Goal: Information Seeking & Learning: Compare options

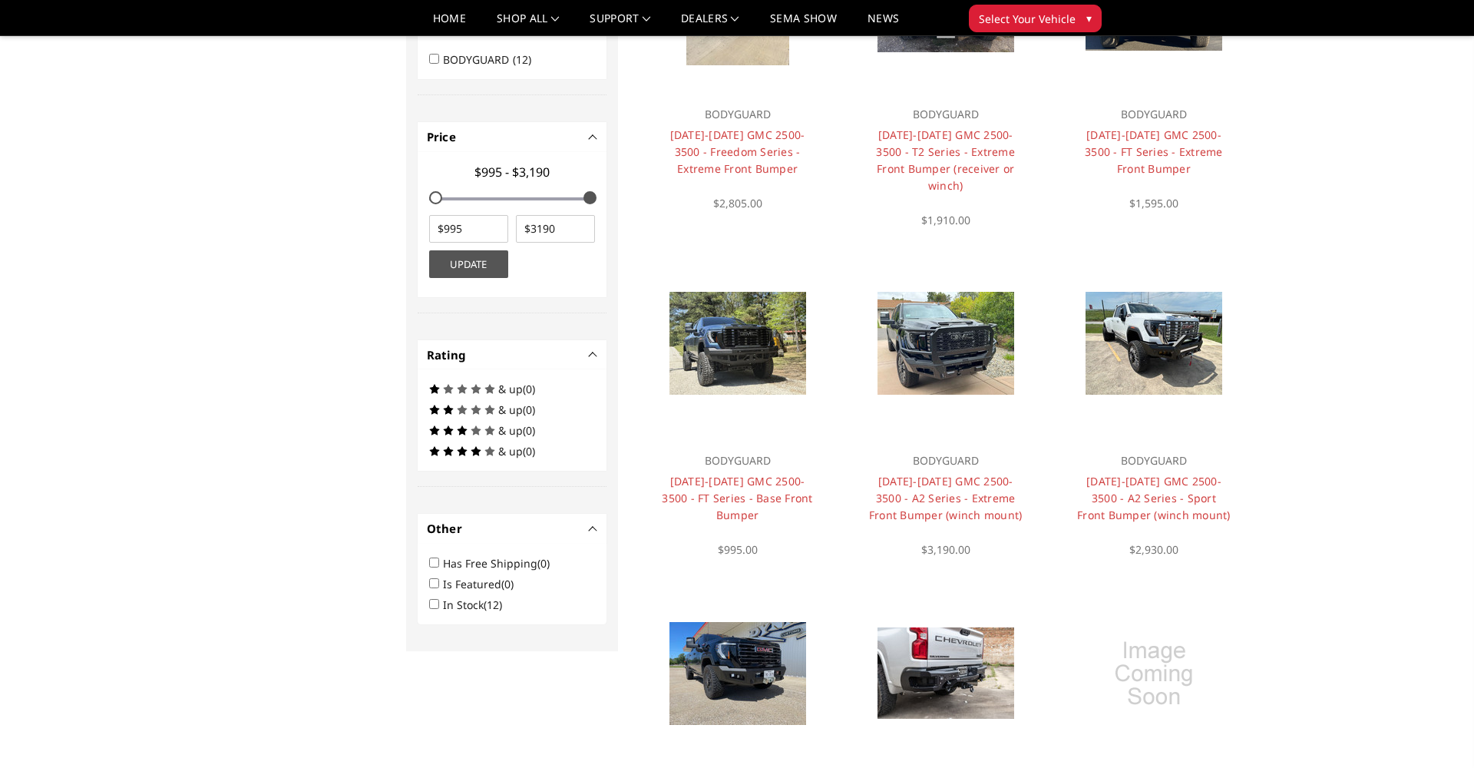
scroll to position [629, 0]
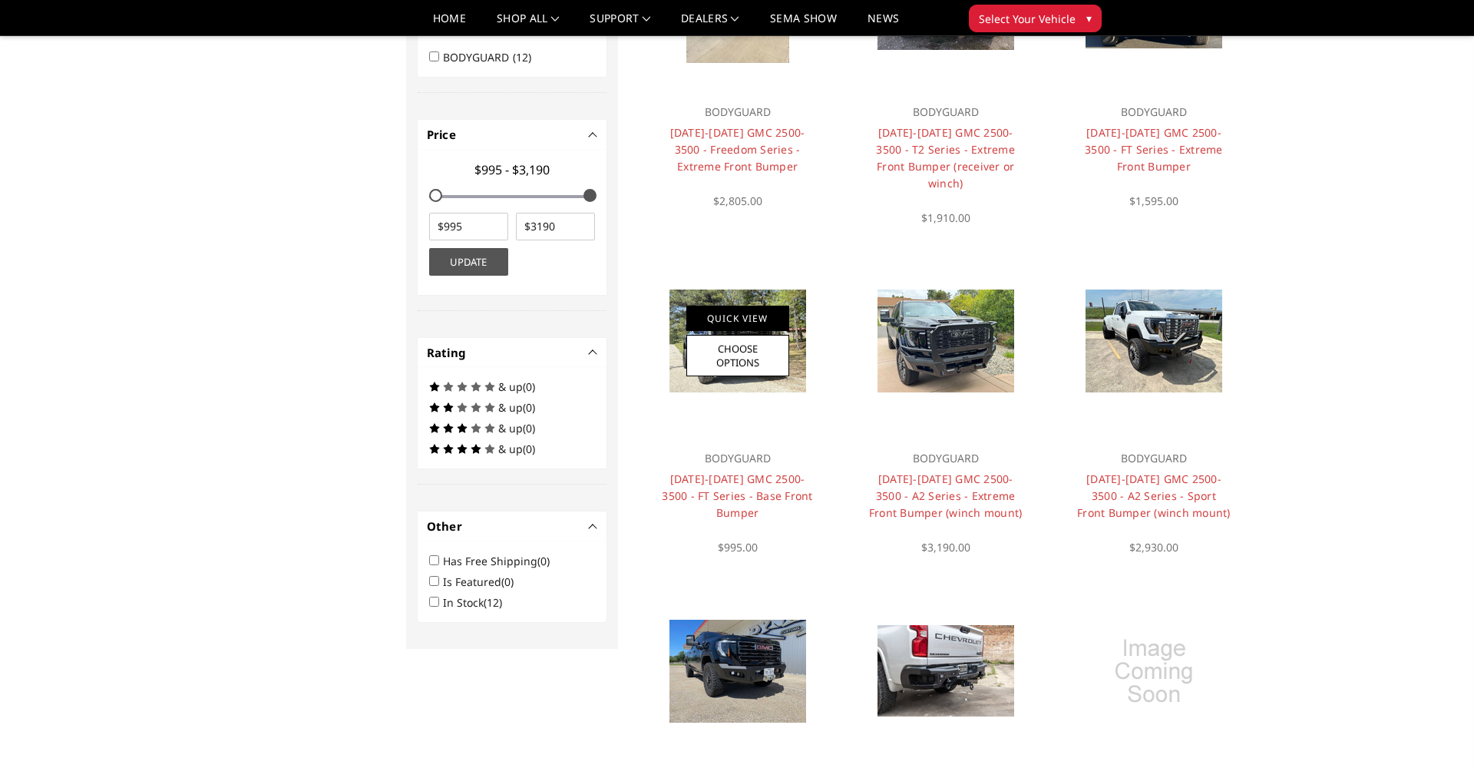
click at [765, 306] on link "Quick View" at bounding box center [737, 318] width 103 height 25
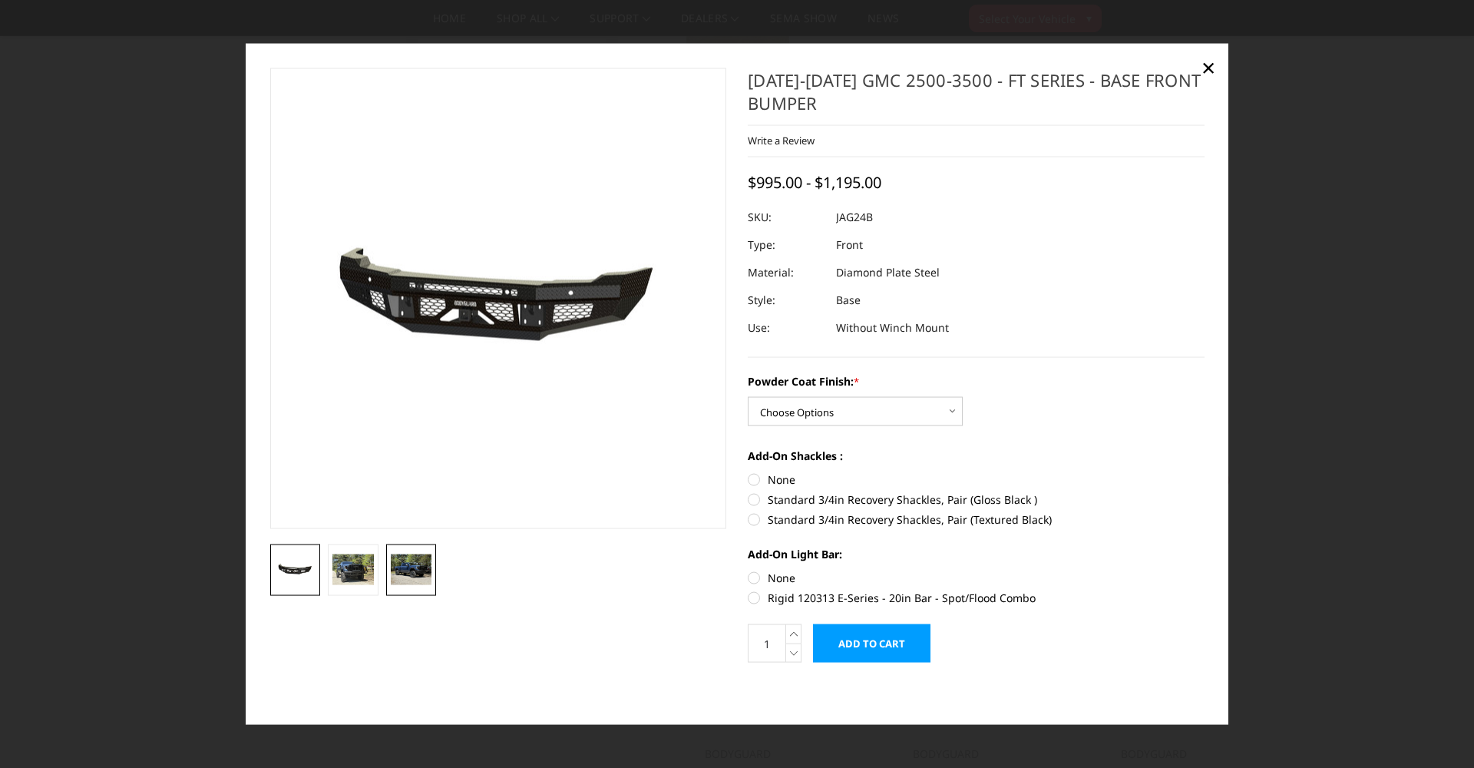
click at [401, 574] on img at bounding box center [411, 569] width 41 height 31
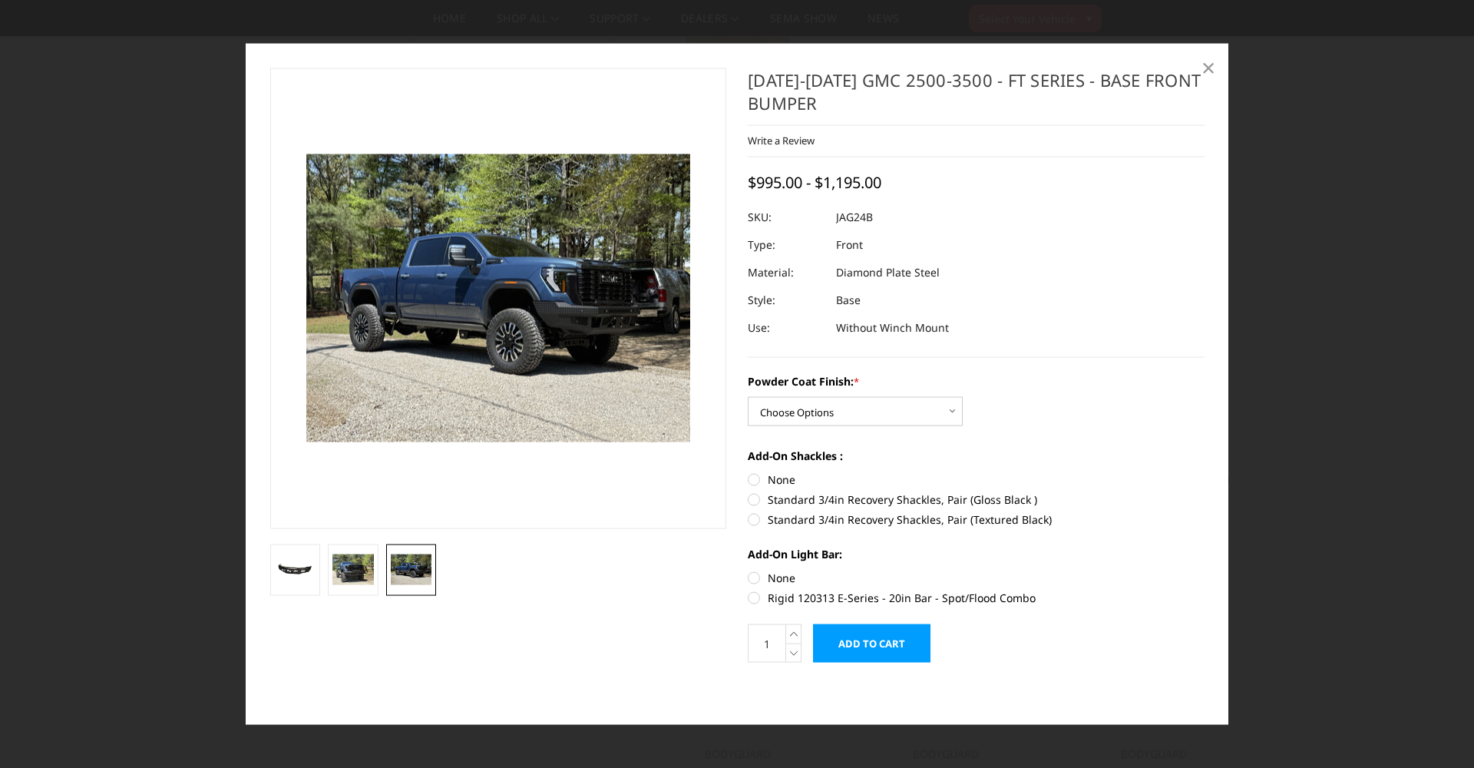
click at [1212, 68] on span "×" at bounding box center [1209, 66] width 14 height 33
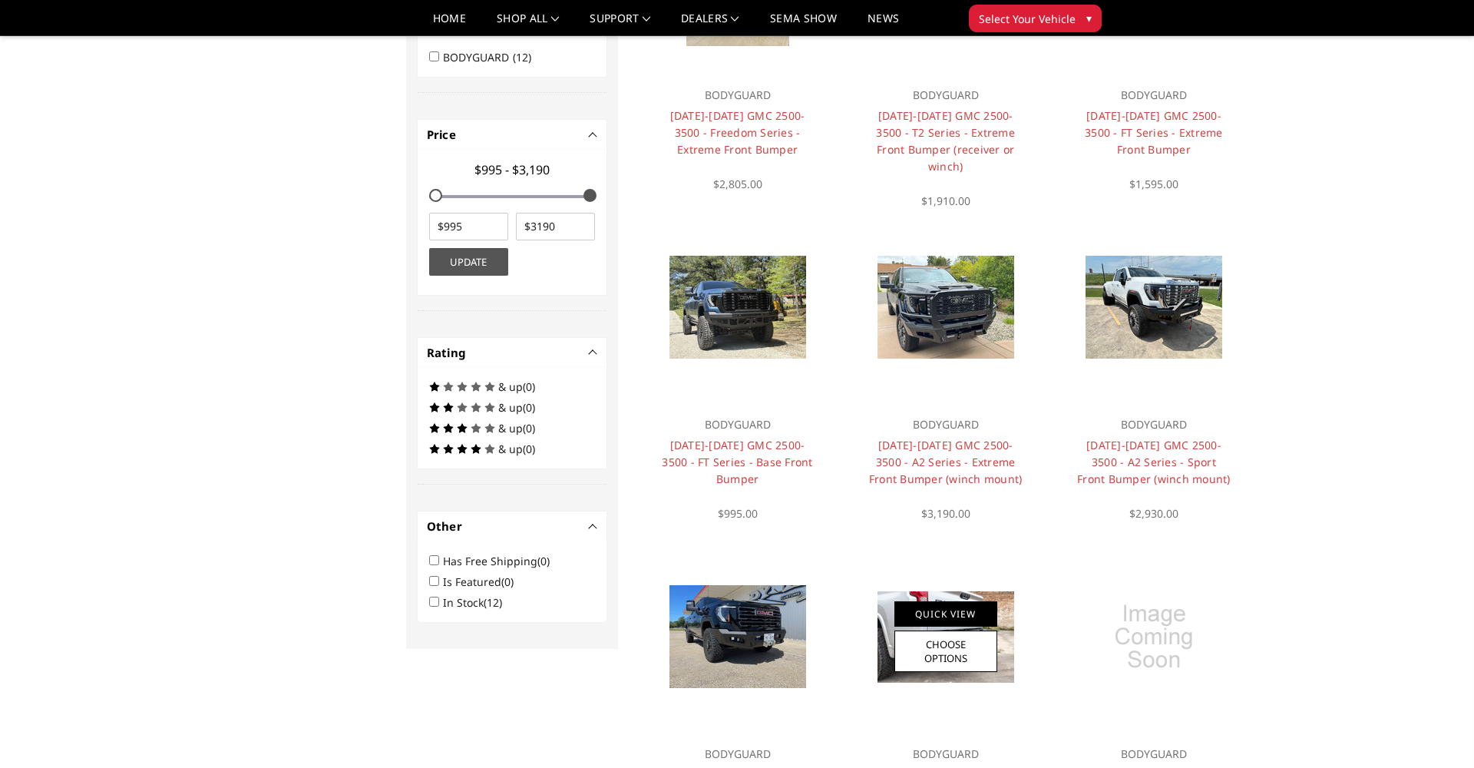
click at [915, 613] on link "Quick View" at bounding box center [946, 613] width 103 height 25
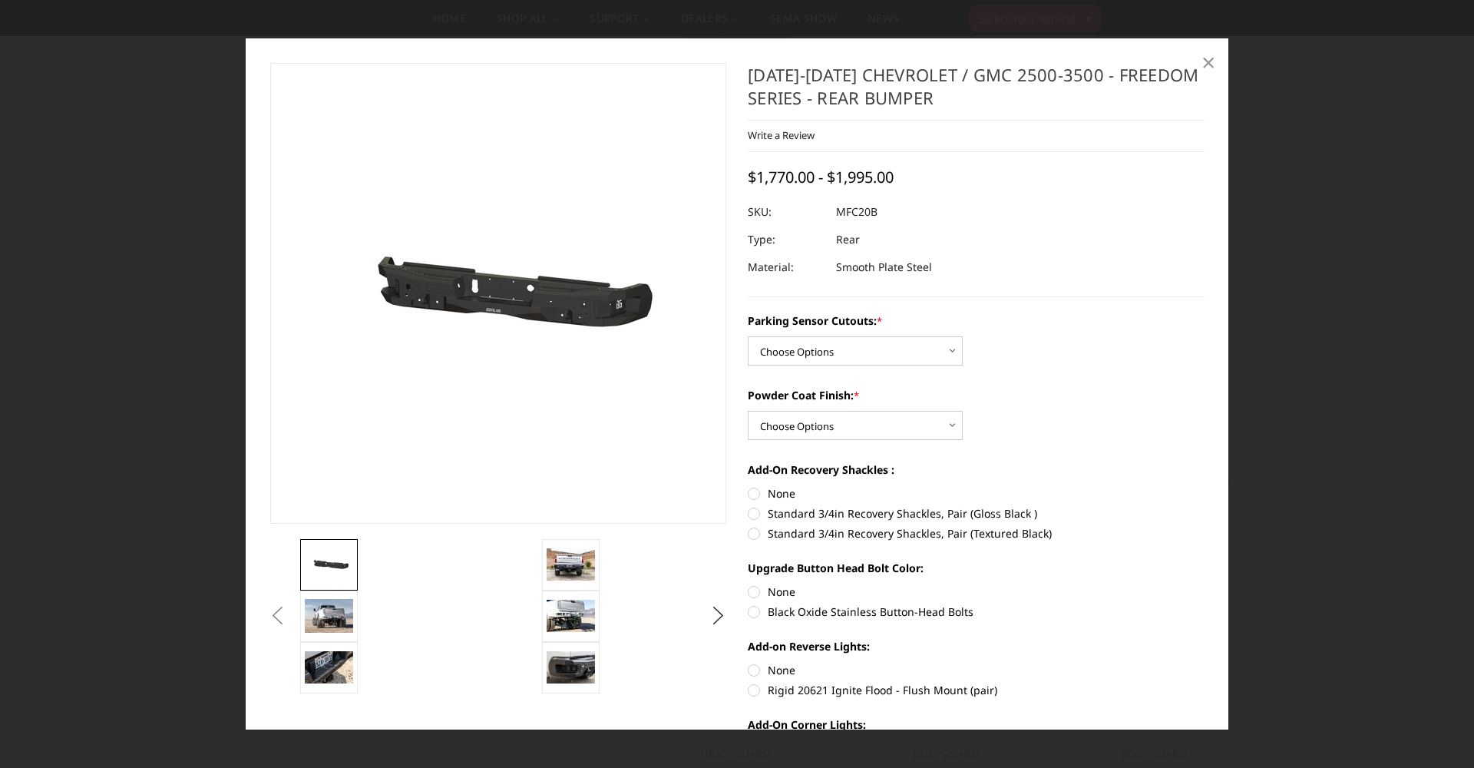
click at [1207, 61] on span "×" at bounding box center [1209, 61] width 14 height 33
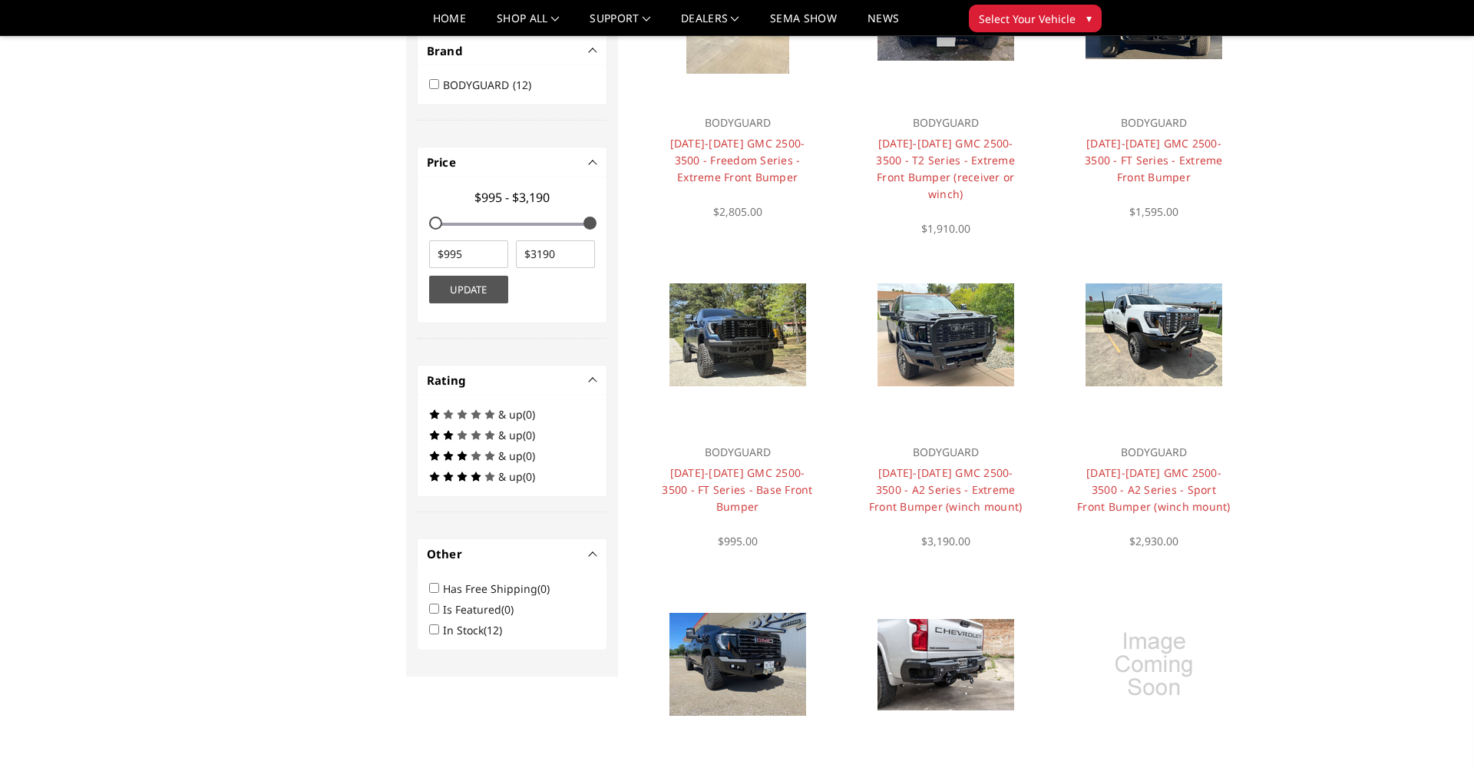
scroll to position [592, 0]
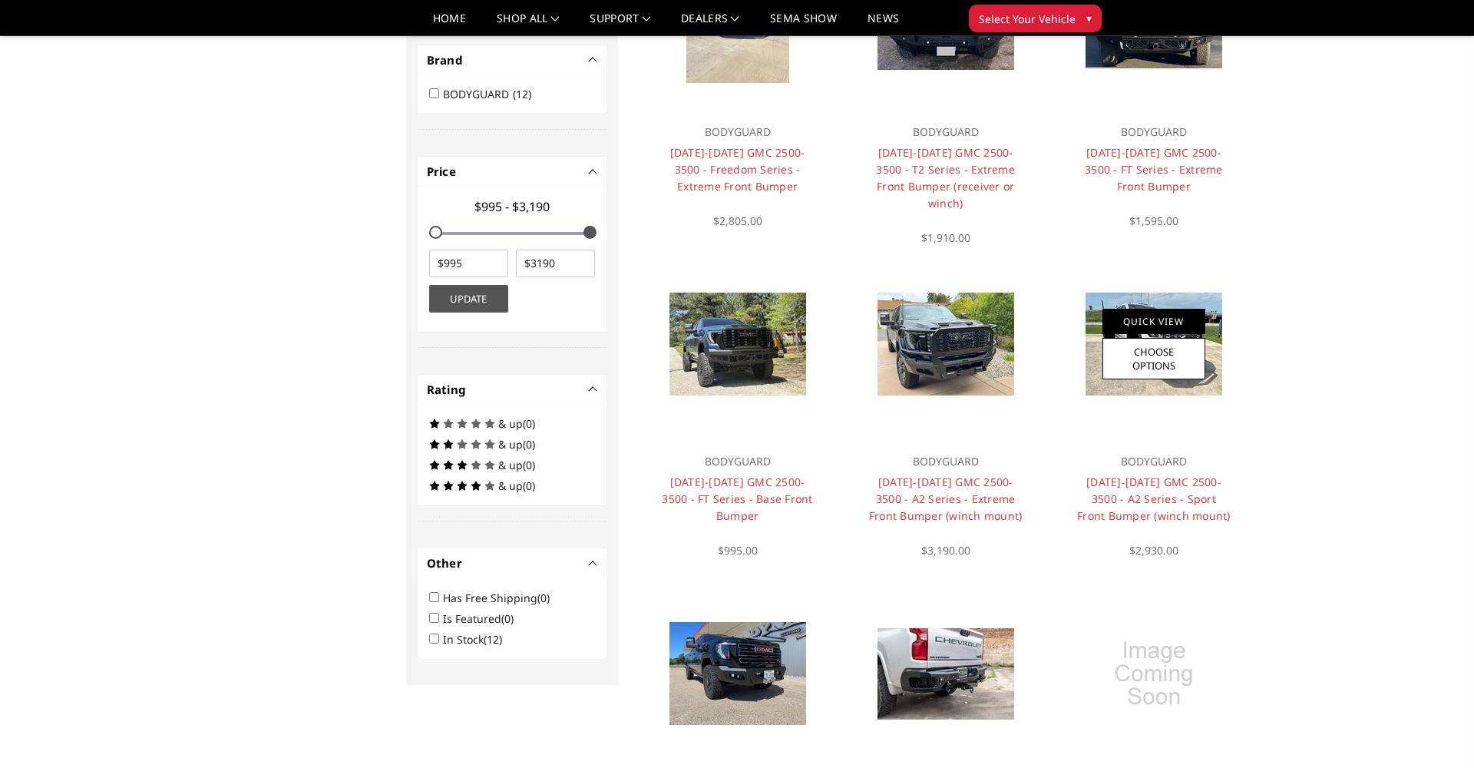
click at [1147, 324] on link "Quick View" at bounding box center [1154, 321] width 103 height 25
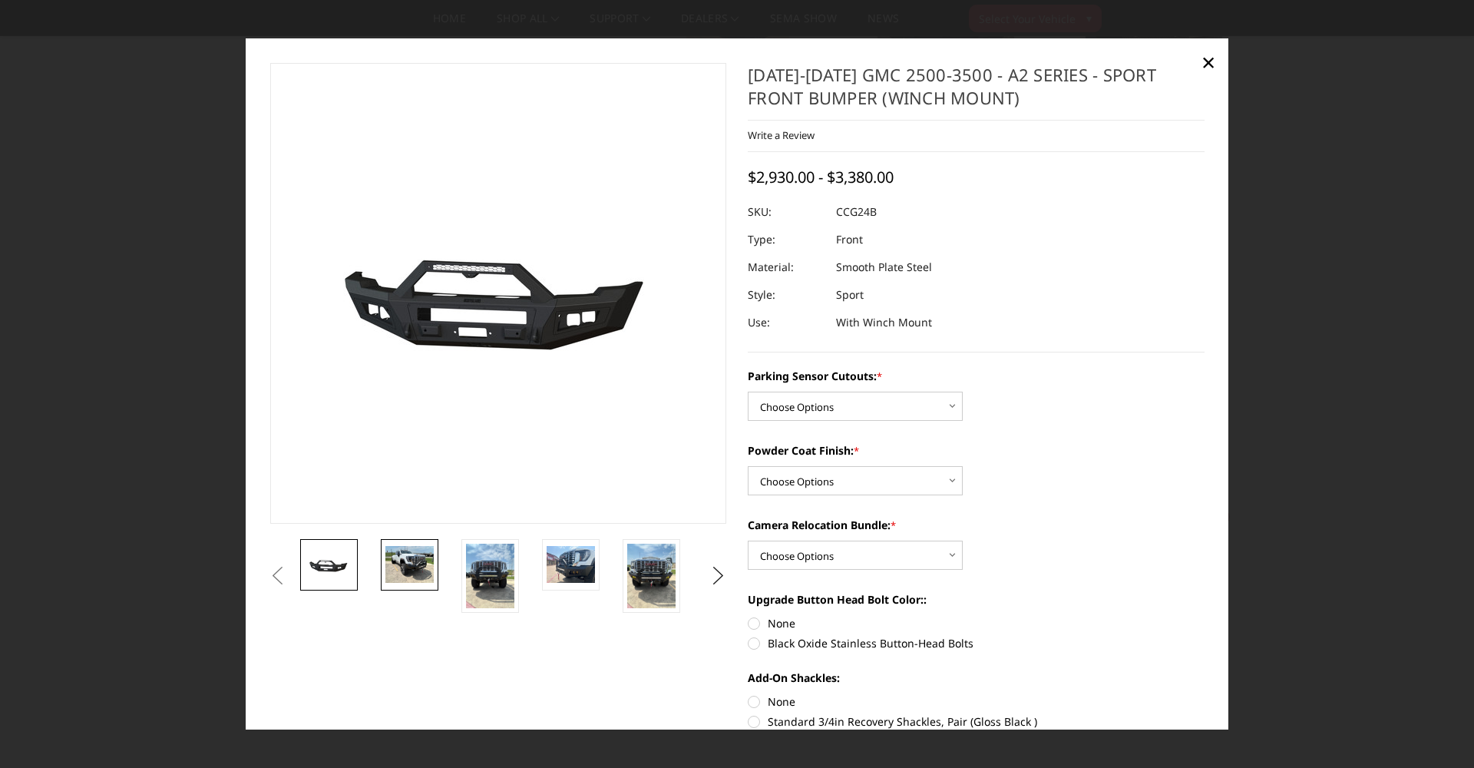
click at [424, 576] on img at bounding box center [409, 564] width 48 height 36
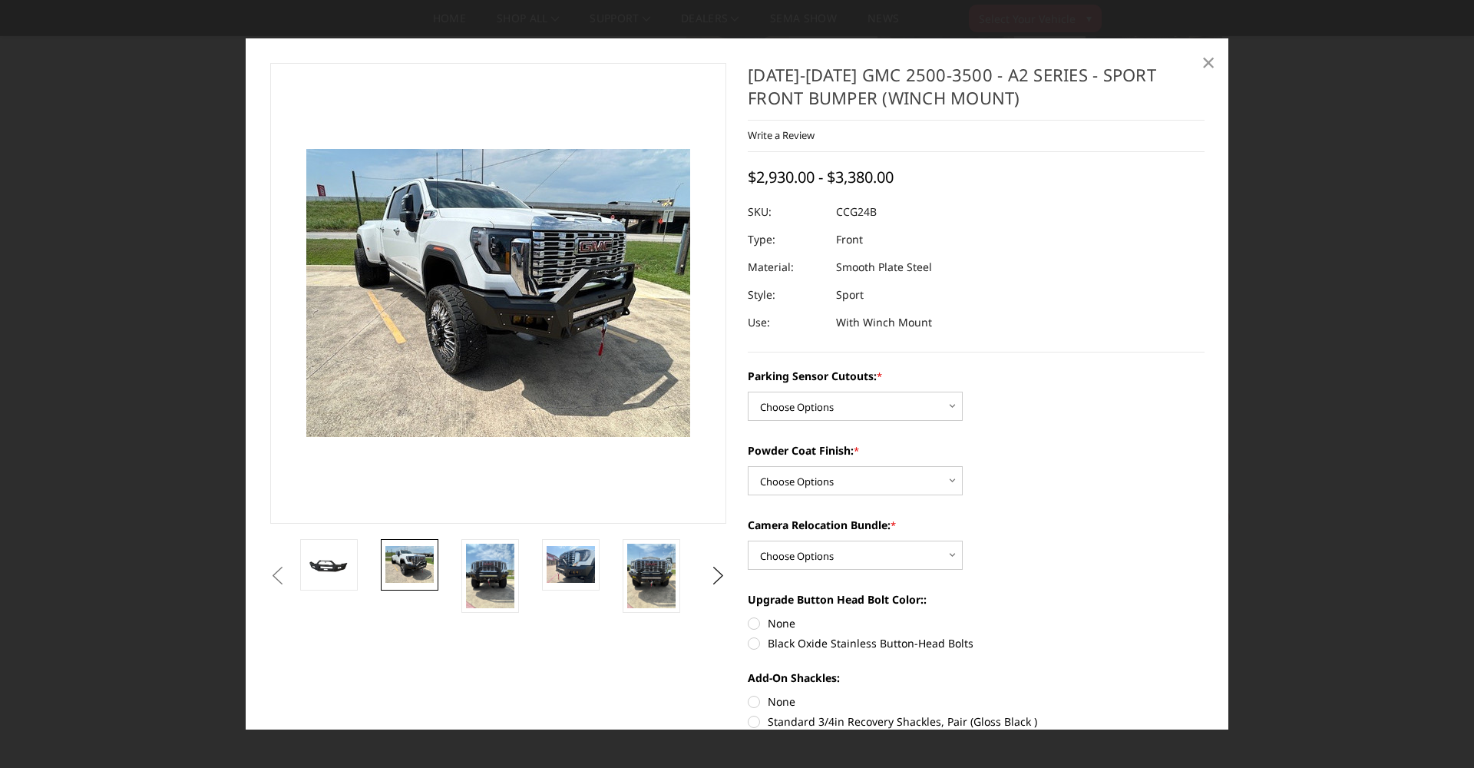
click at [1209, 61] on span "×" at bounding box center [1209, 61] width 14 height 33
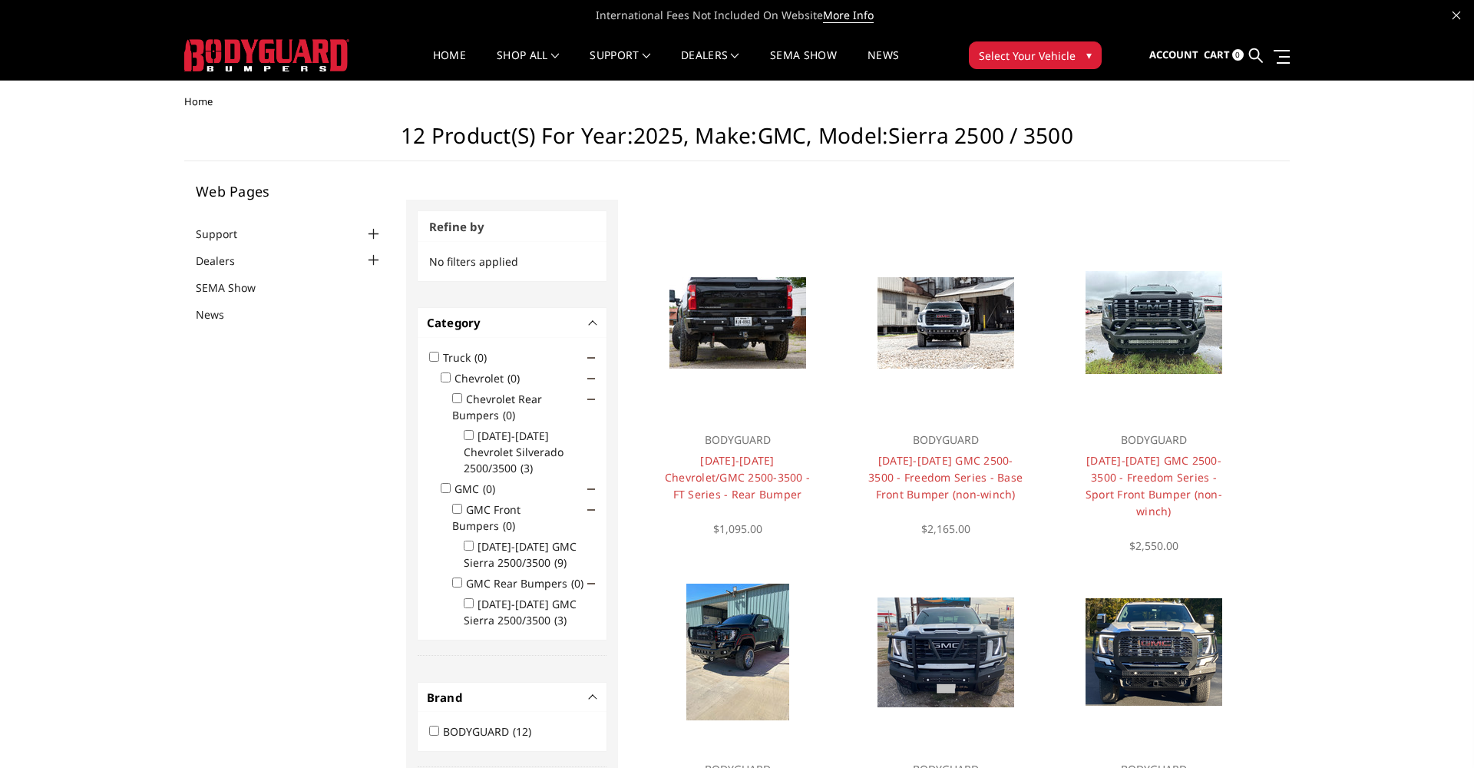
scroll to position [0, 0]
click at [1158, 299] on link "Quick View" at bounding box center [1154, 299] width 103 height 25
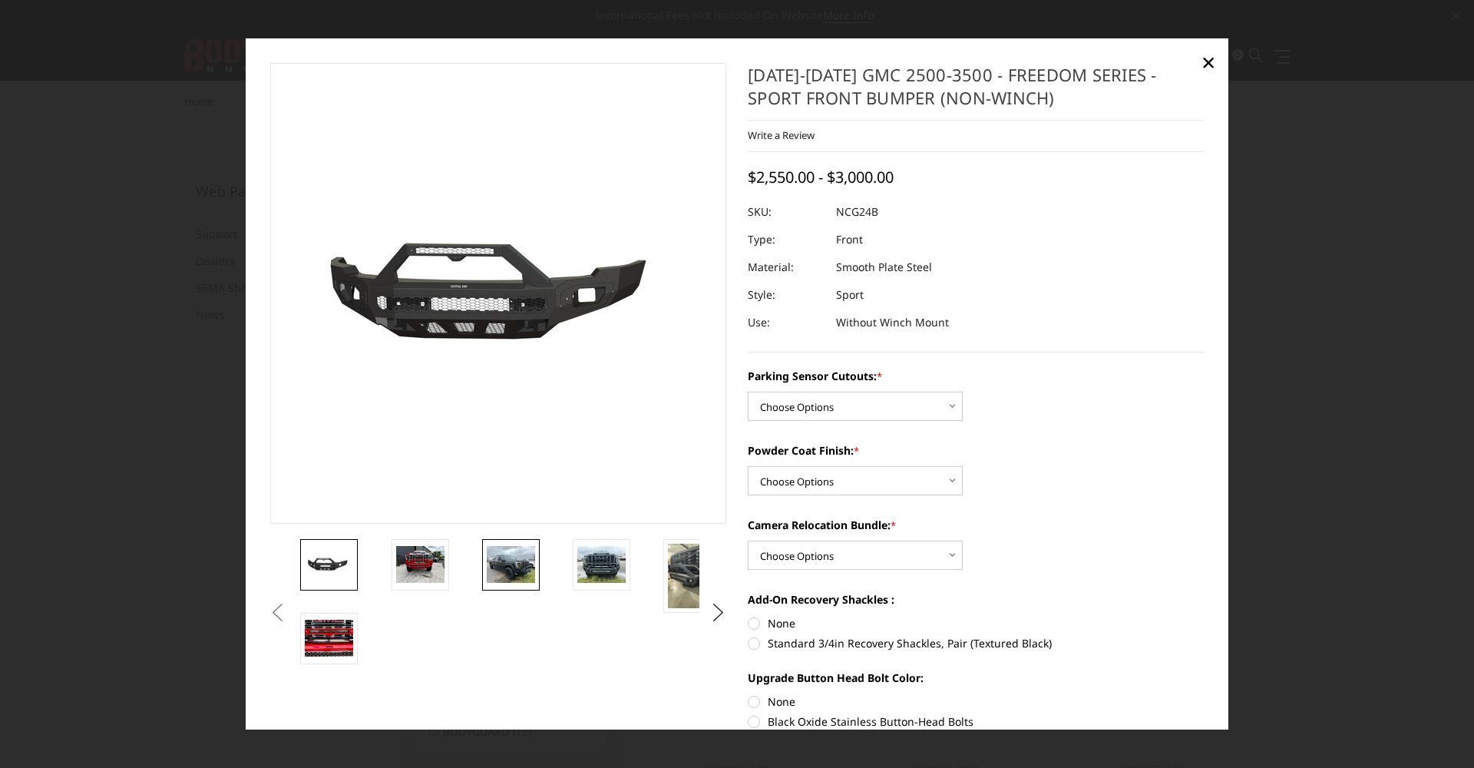
click at [515, 554] on img at bounding box center [511, 564] width 48 height 36
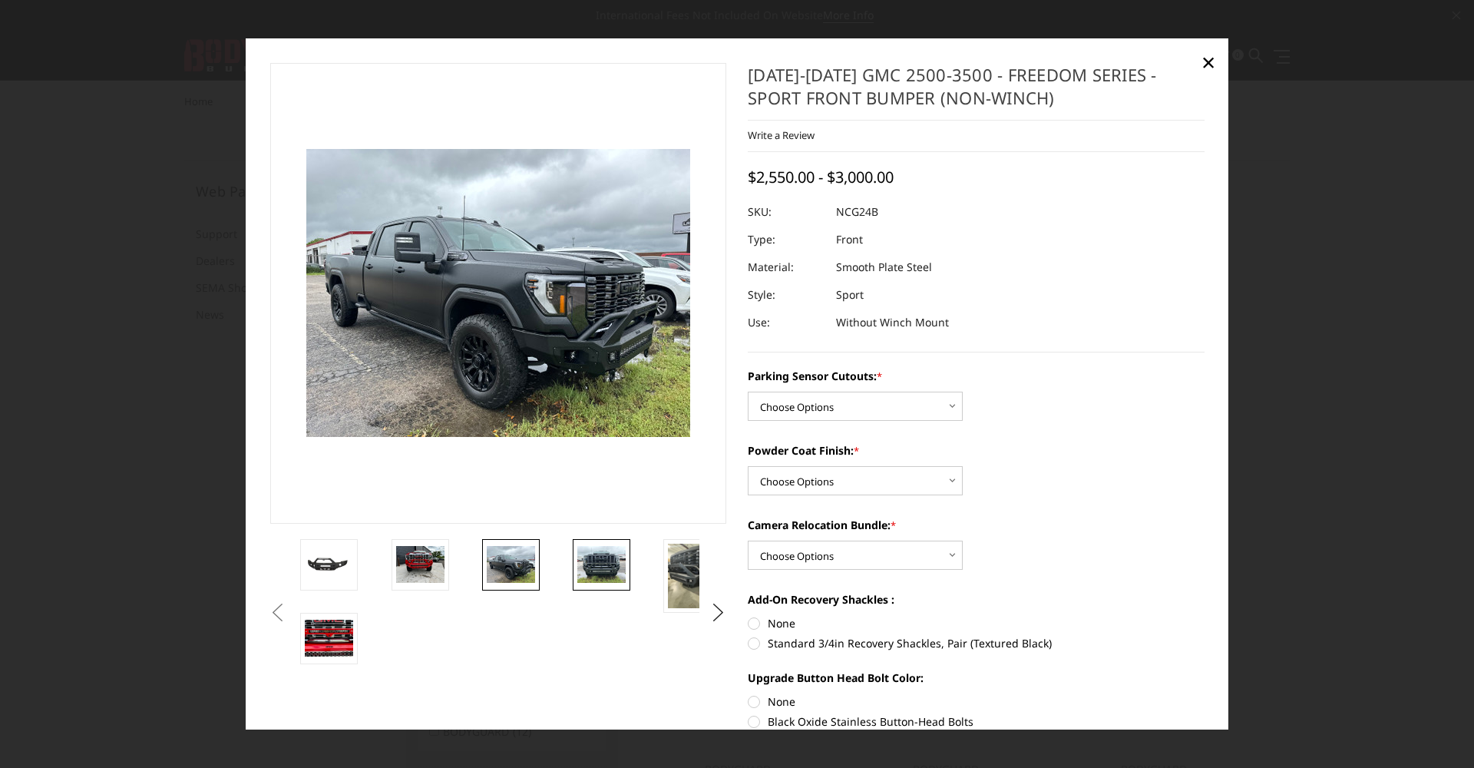
click at [580, 561] on img at bounding box center [601, 564] width 48 height 36
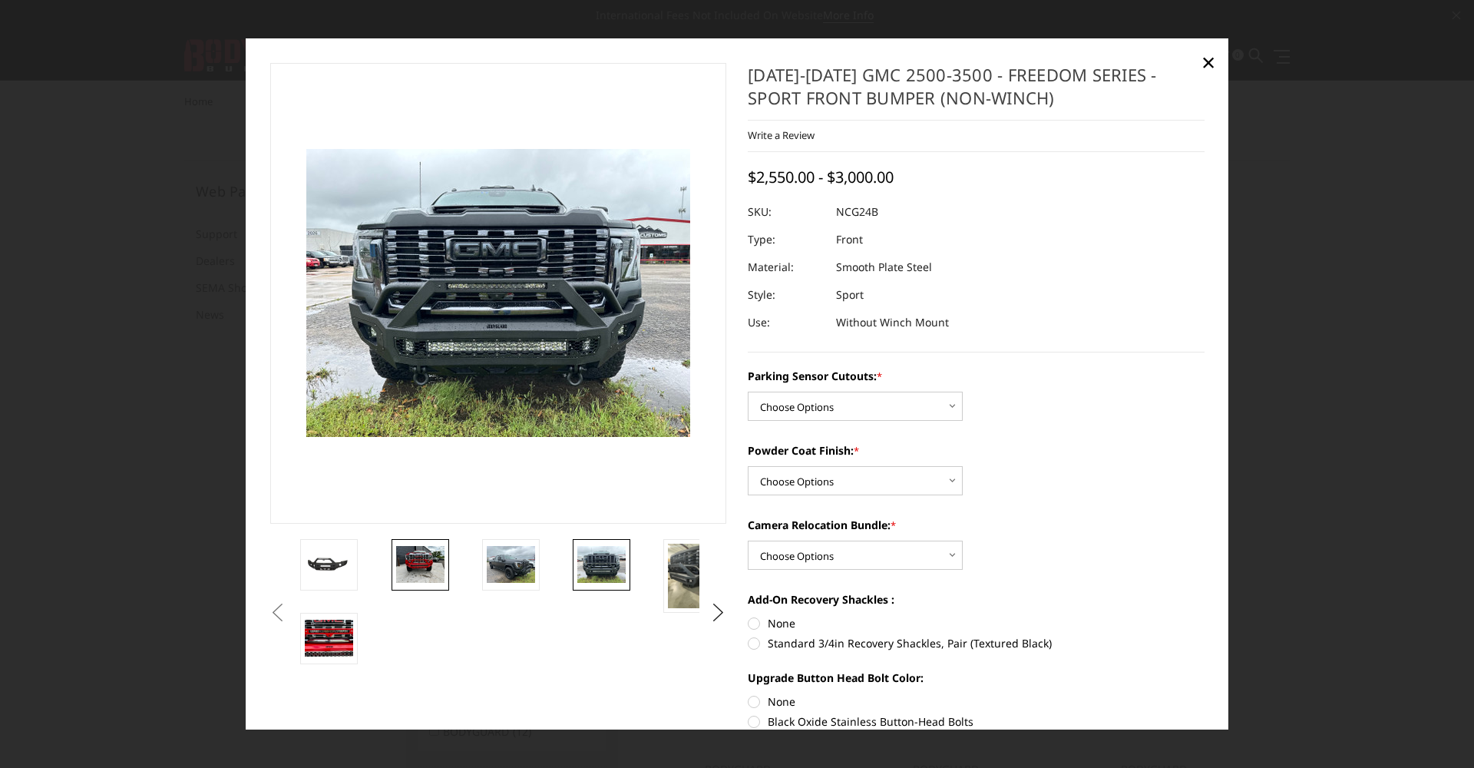
click at [409, 557] on img at bounding box center [420, 564] width 48 height 36
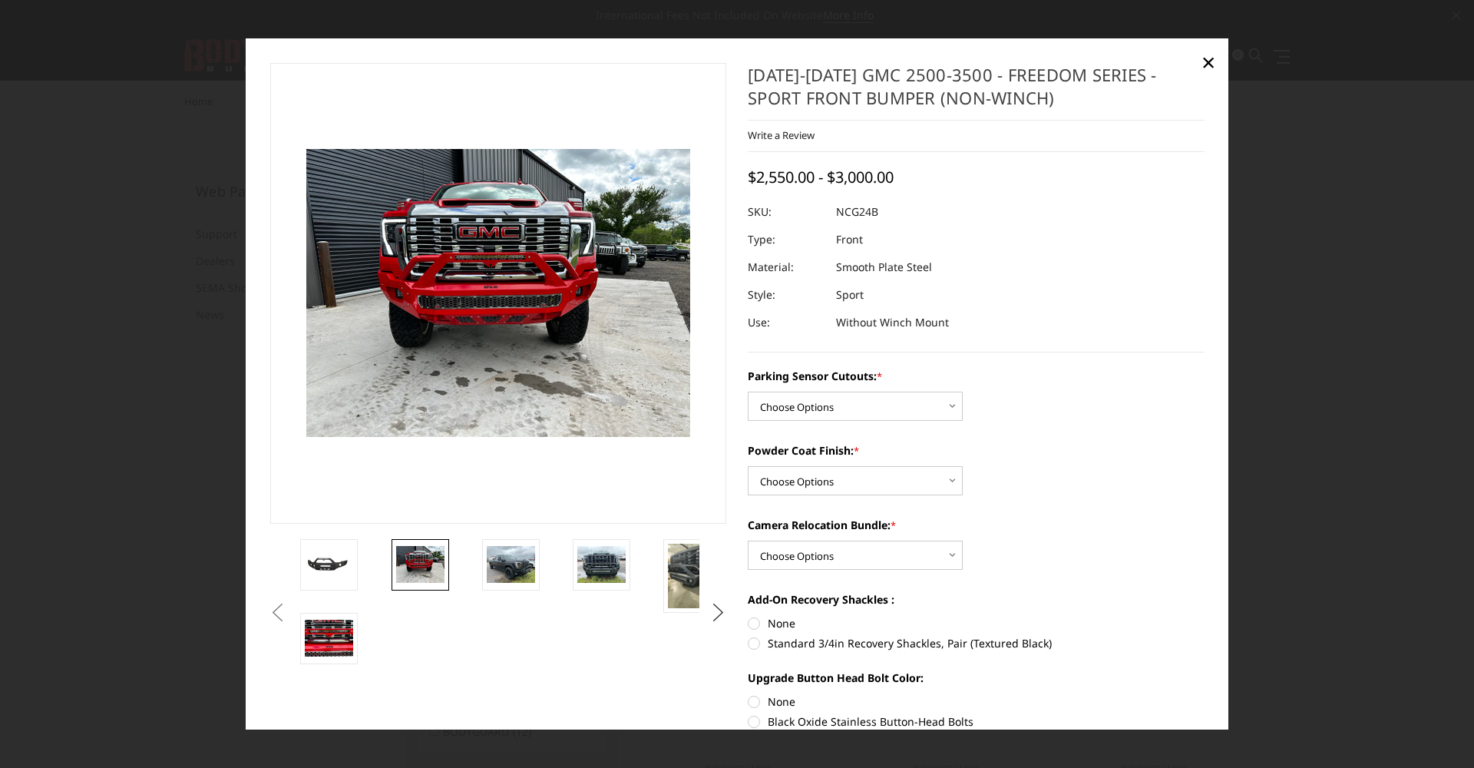
click at [718, 607] on button "Next" at bounding box center [718, 612] width 23 height 23
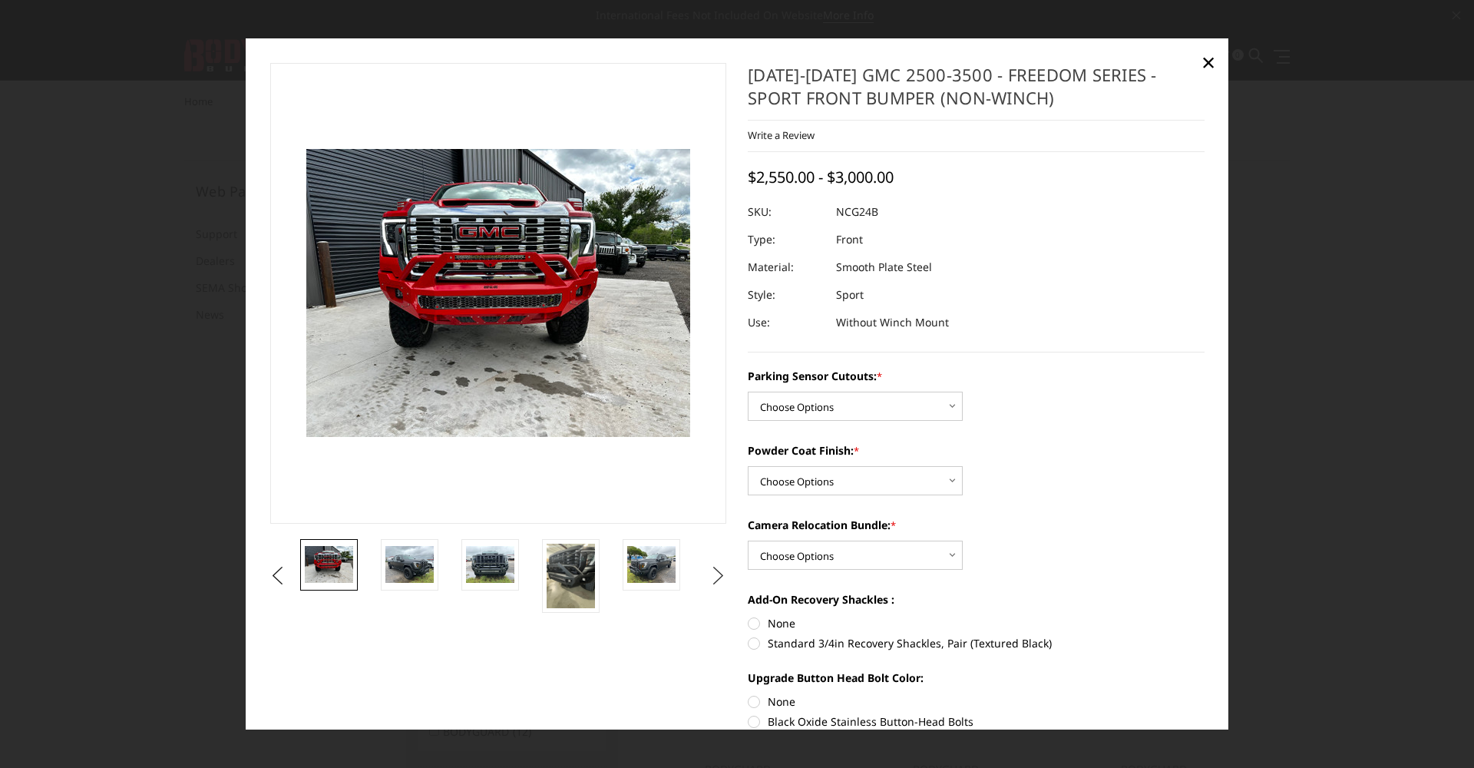
click at [718, 607] on ul "Previous Next" at bounding box center [498, 576] width 464 height 74
click at [720, 578] on button "Next" at bounding box center [718, 575] width 23 height 23
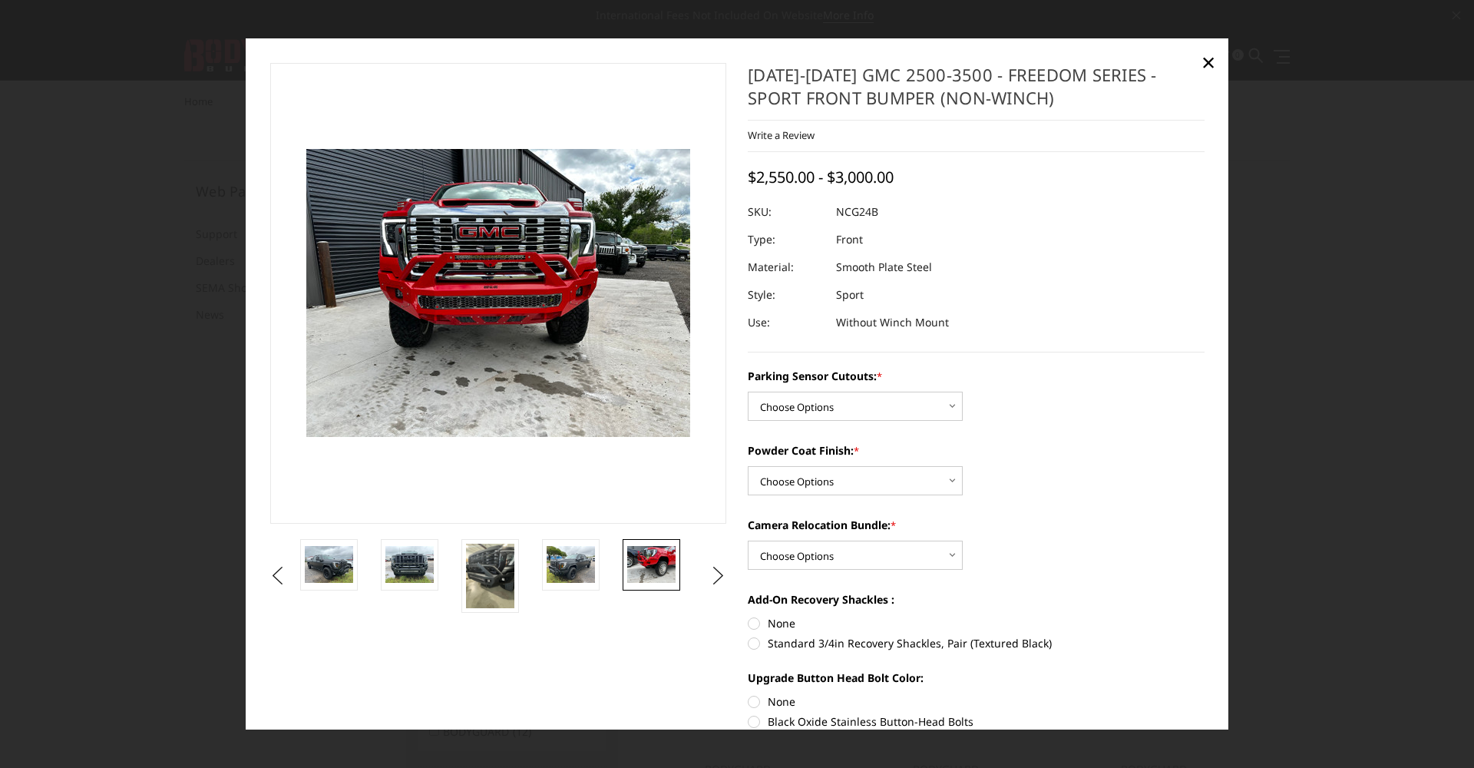
click at [657, 573] on img at bounding box center [651, 564] width 48 height 36
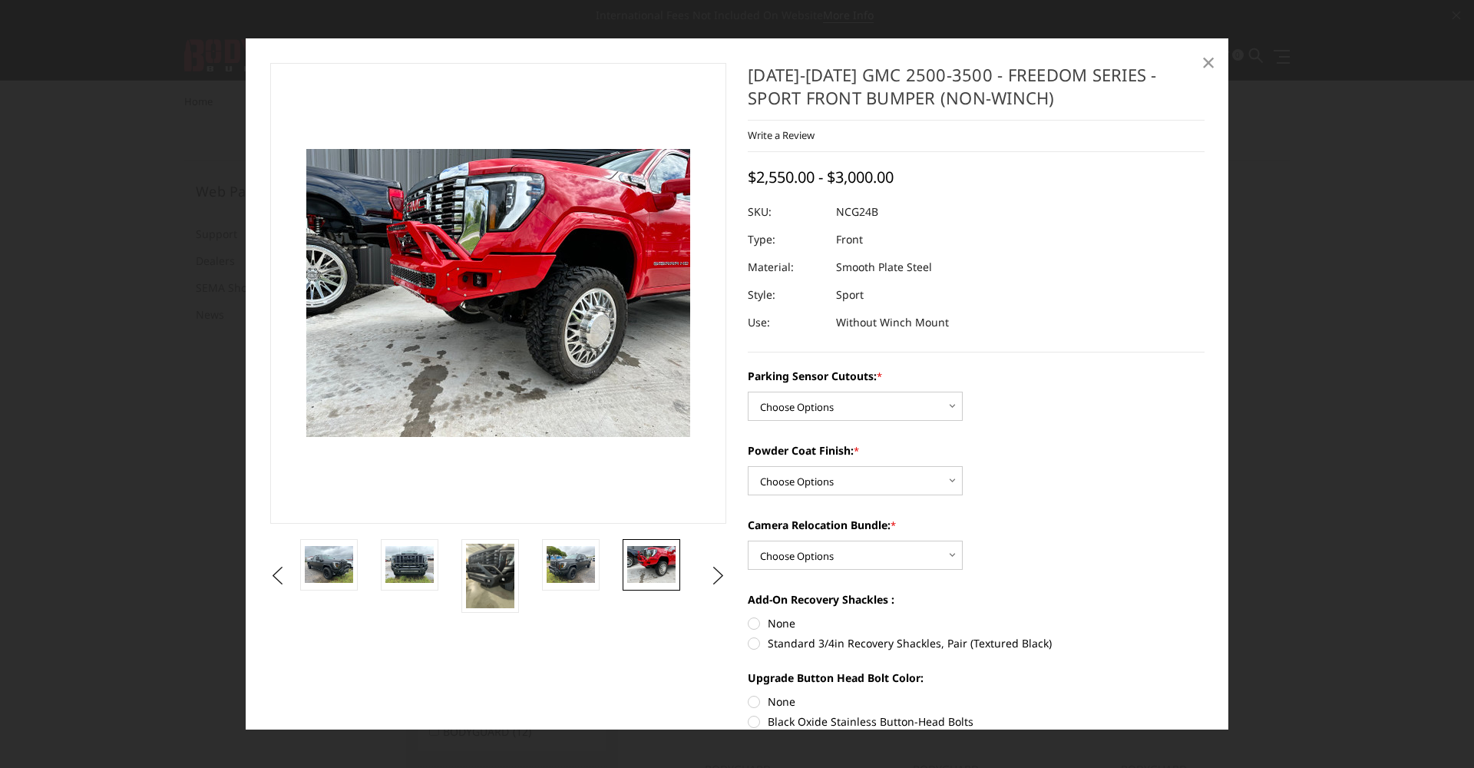
click at [1204, 62] on span "×" at bounding box center [1209, 61] width 14 height 33
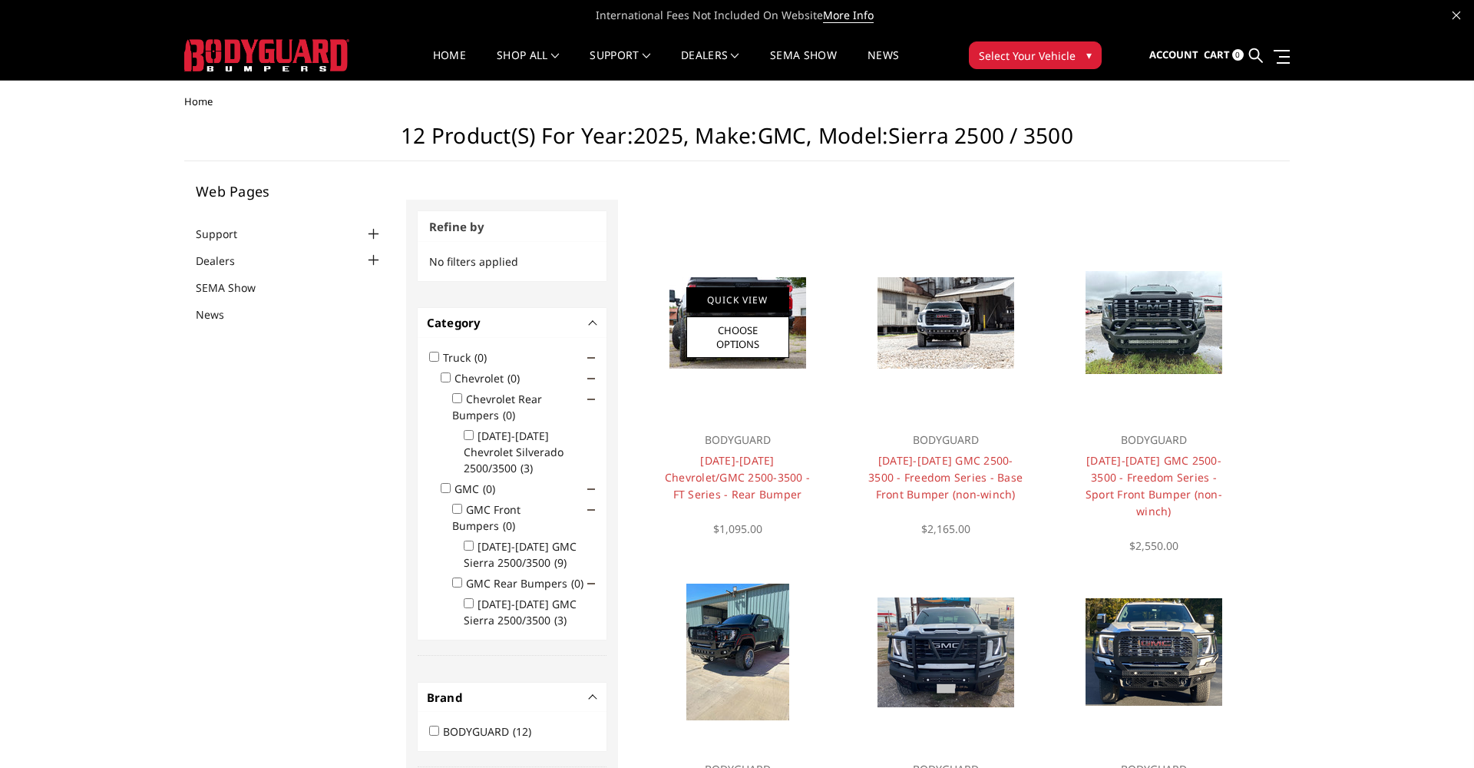
click at [747, 297] on link "Quick View" at bounding box center [737, 299] width 103 height 25
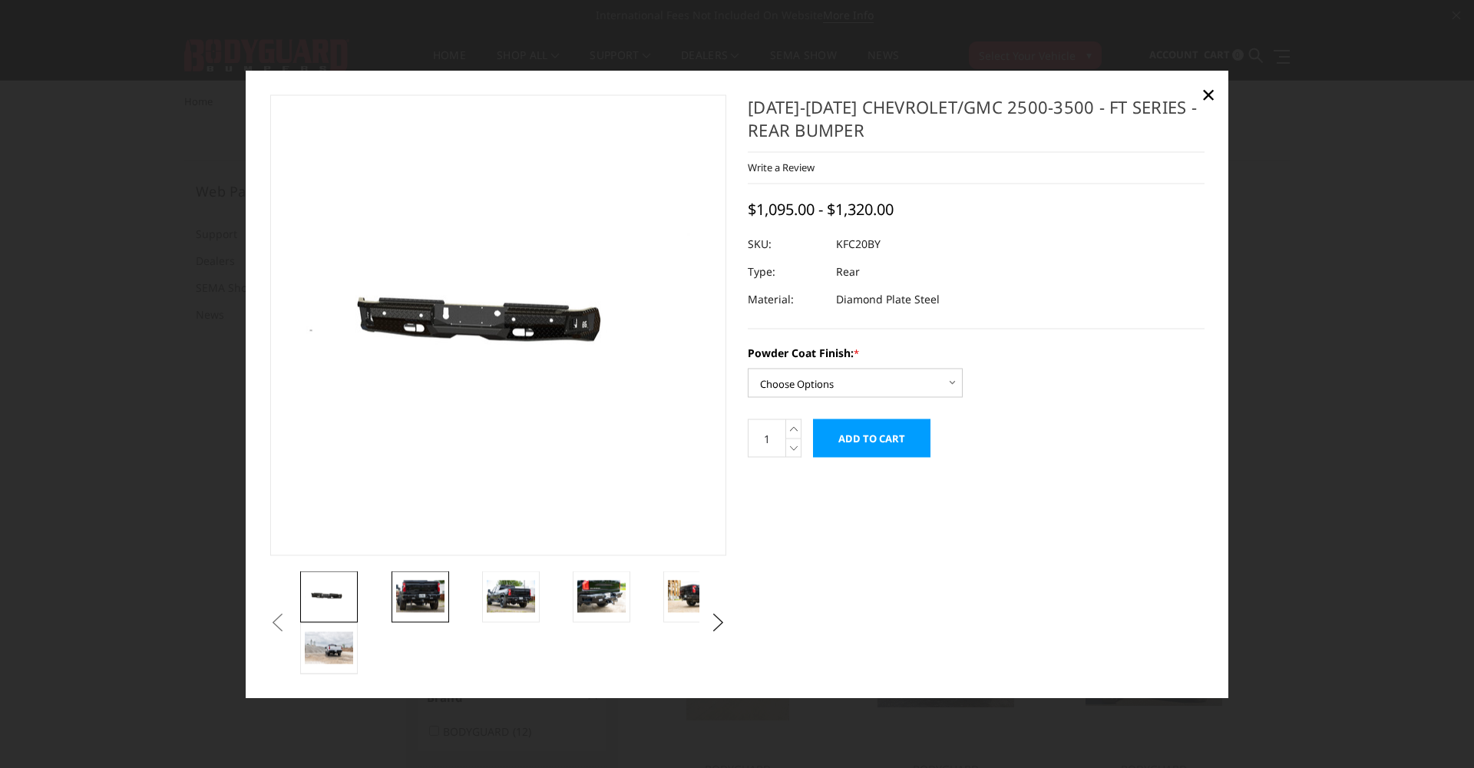
click at [423, 589] on img at bounding box center [420, 596] width 48 height 32
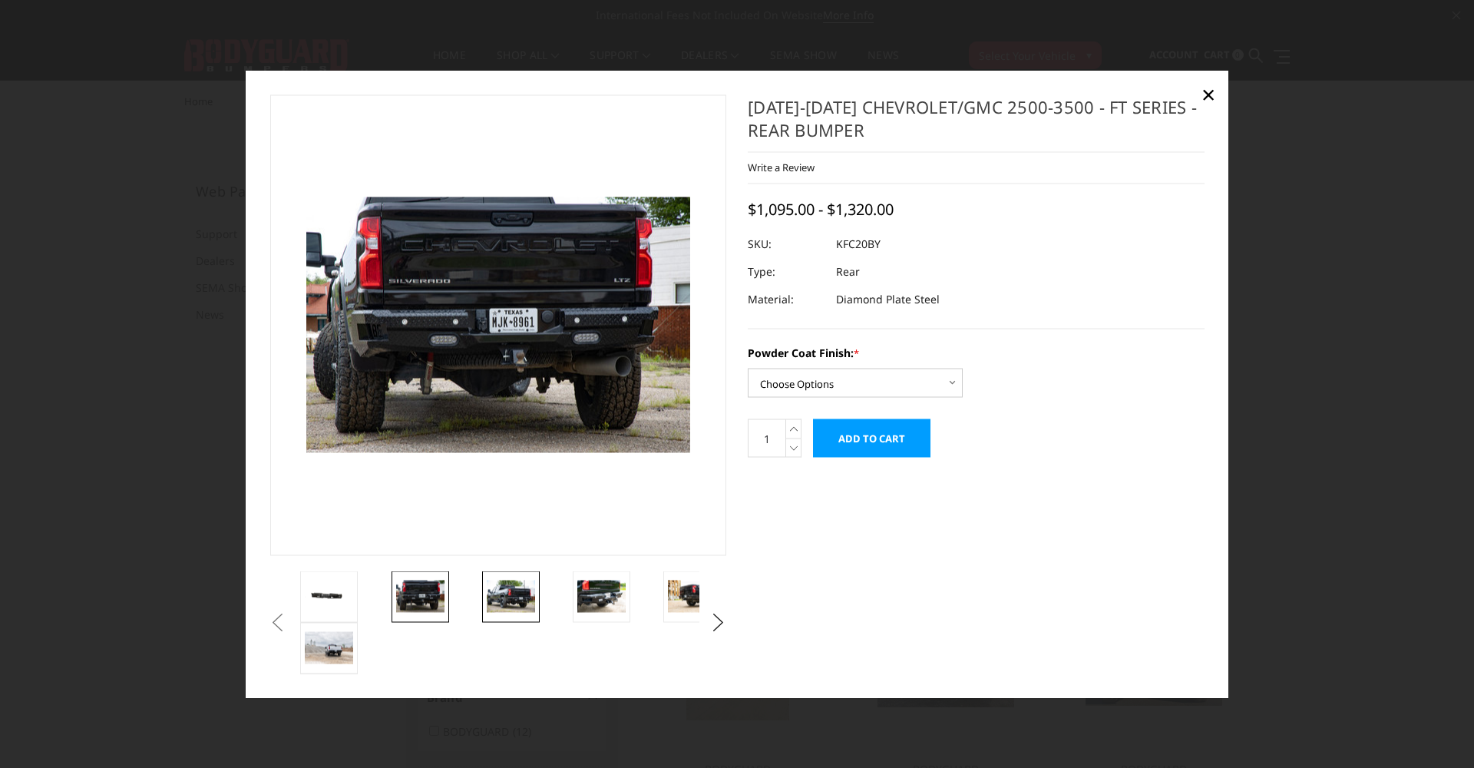
click at [518, 590] on img at bounding box center [511, 596] width 48 height 32
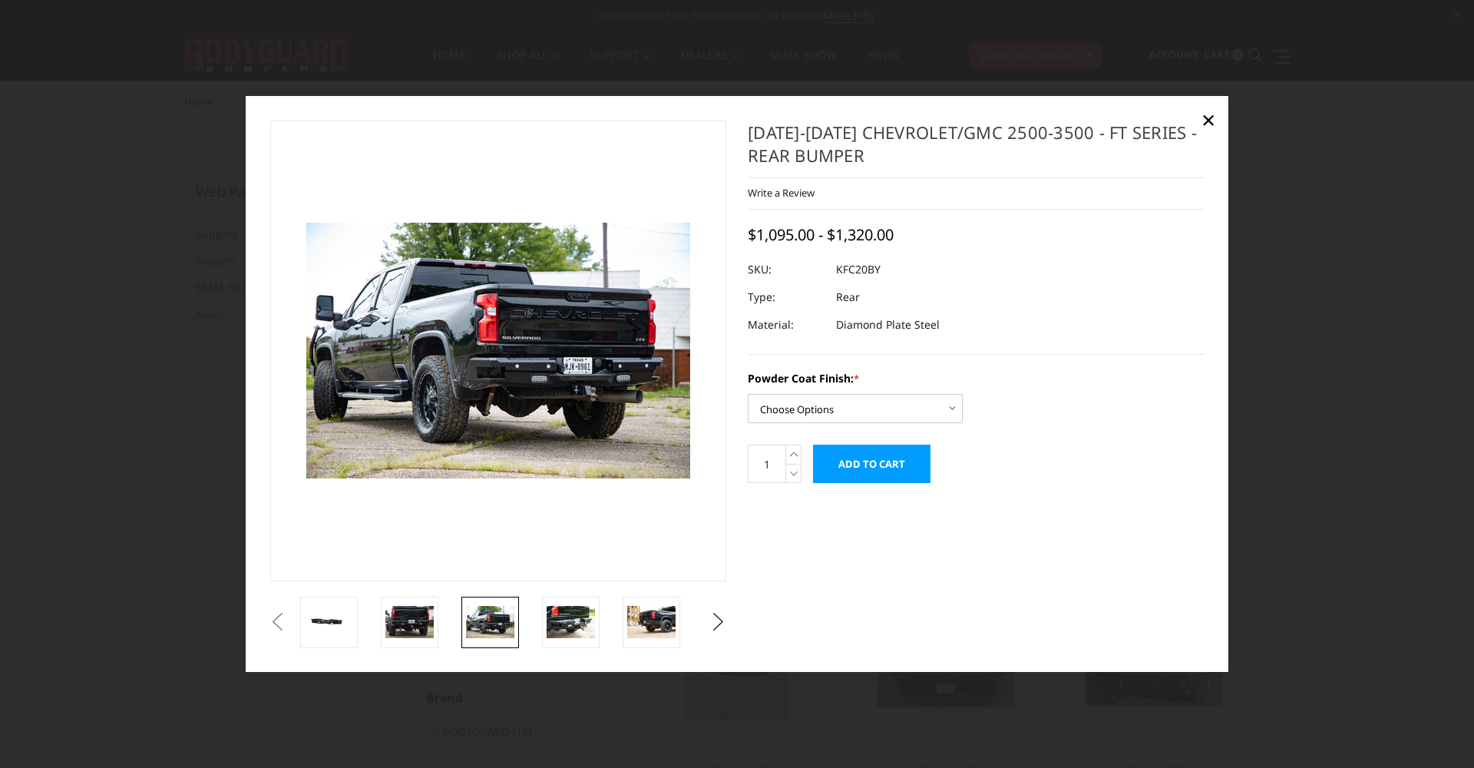
click at [289, 618] on button "Previous" at bounding box center [277, 621] width 23 height 23
click at [289, 625] on button "Previous" at bounding box center [277, 621] width 23 height 23
click at [335, 622] on img at bounding box center [329, 621] width 48 height 23
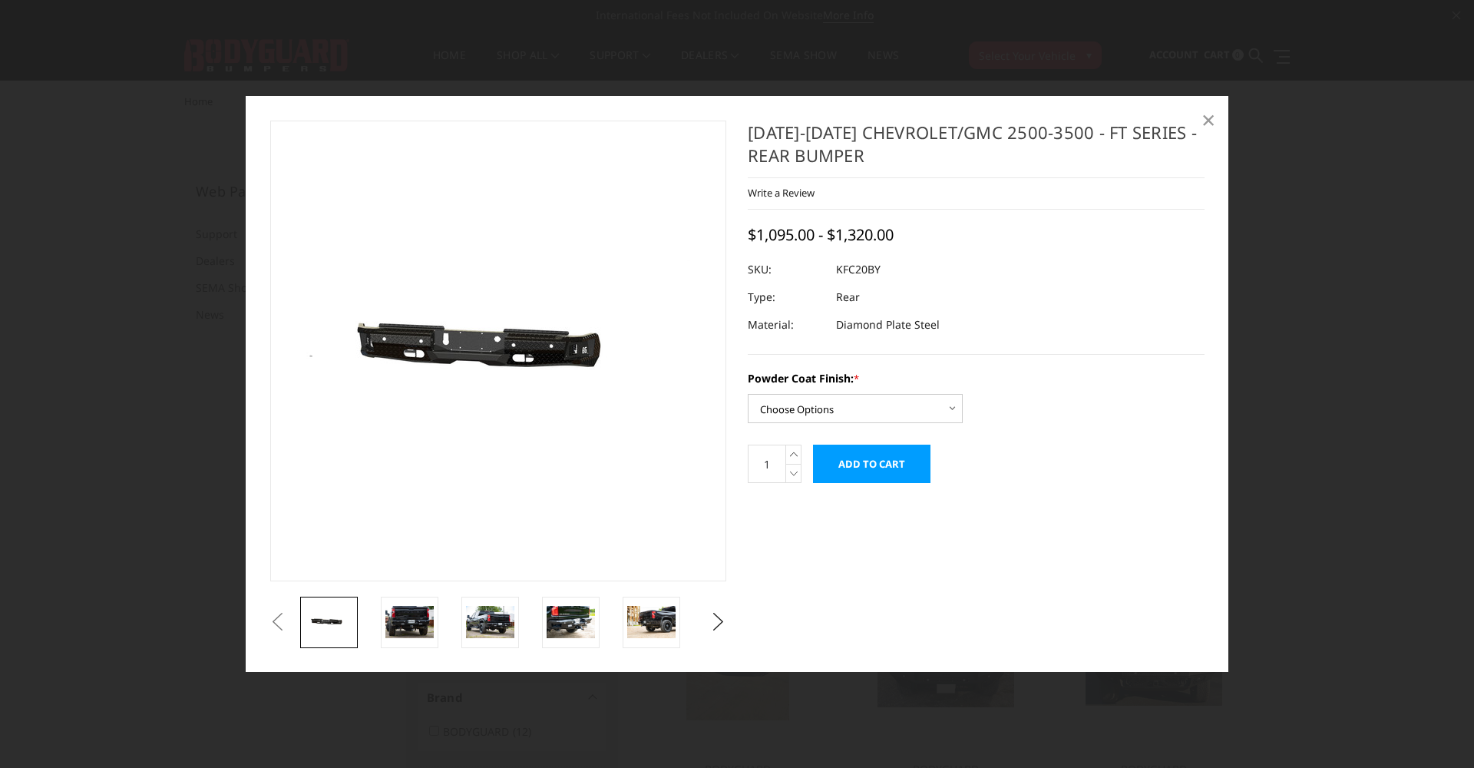
click at [1204, 121] on span "×" at bounding box center [1209, 119] width 14 height 33
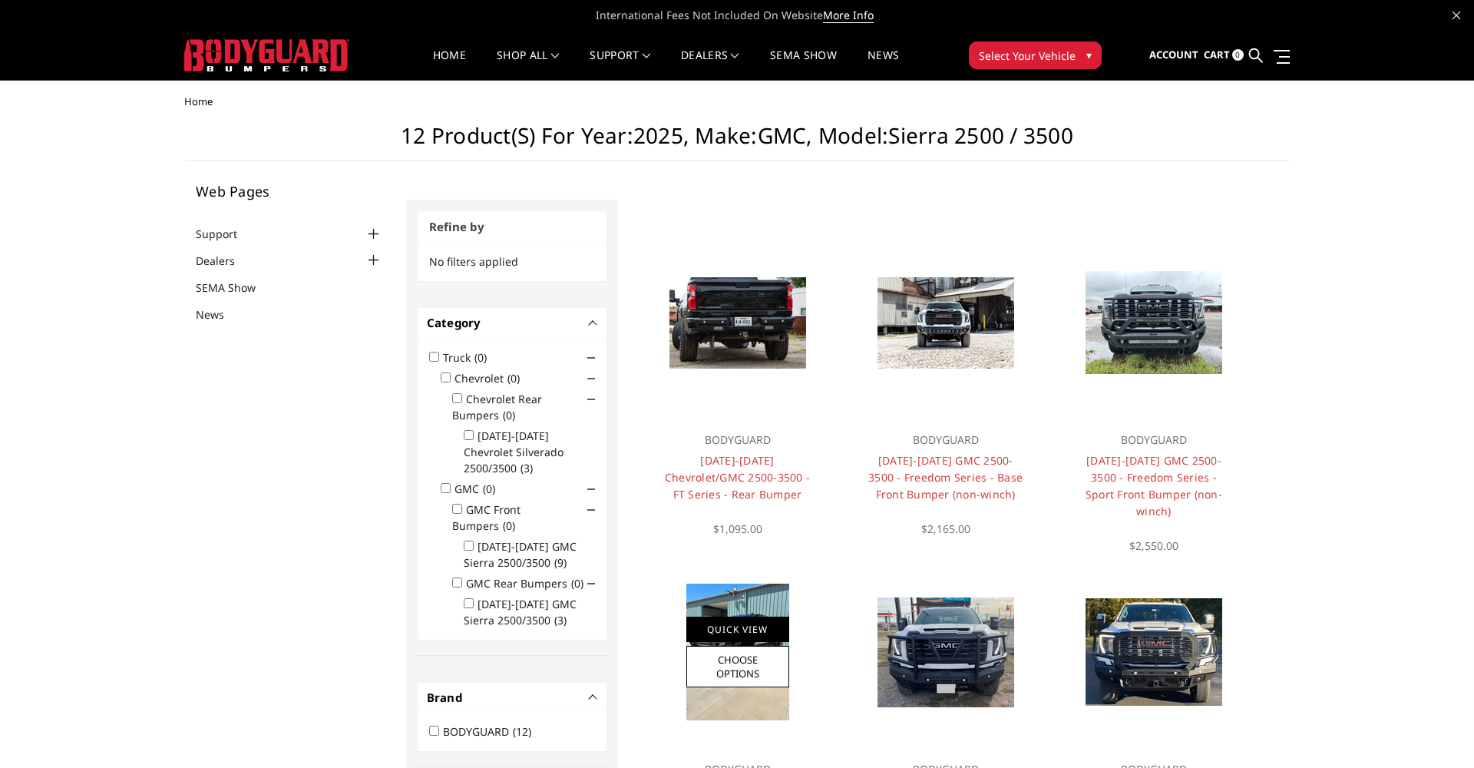
click at [769, 624] on link "Quick View" at bounding box center [737, 629] width 103 height 25
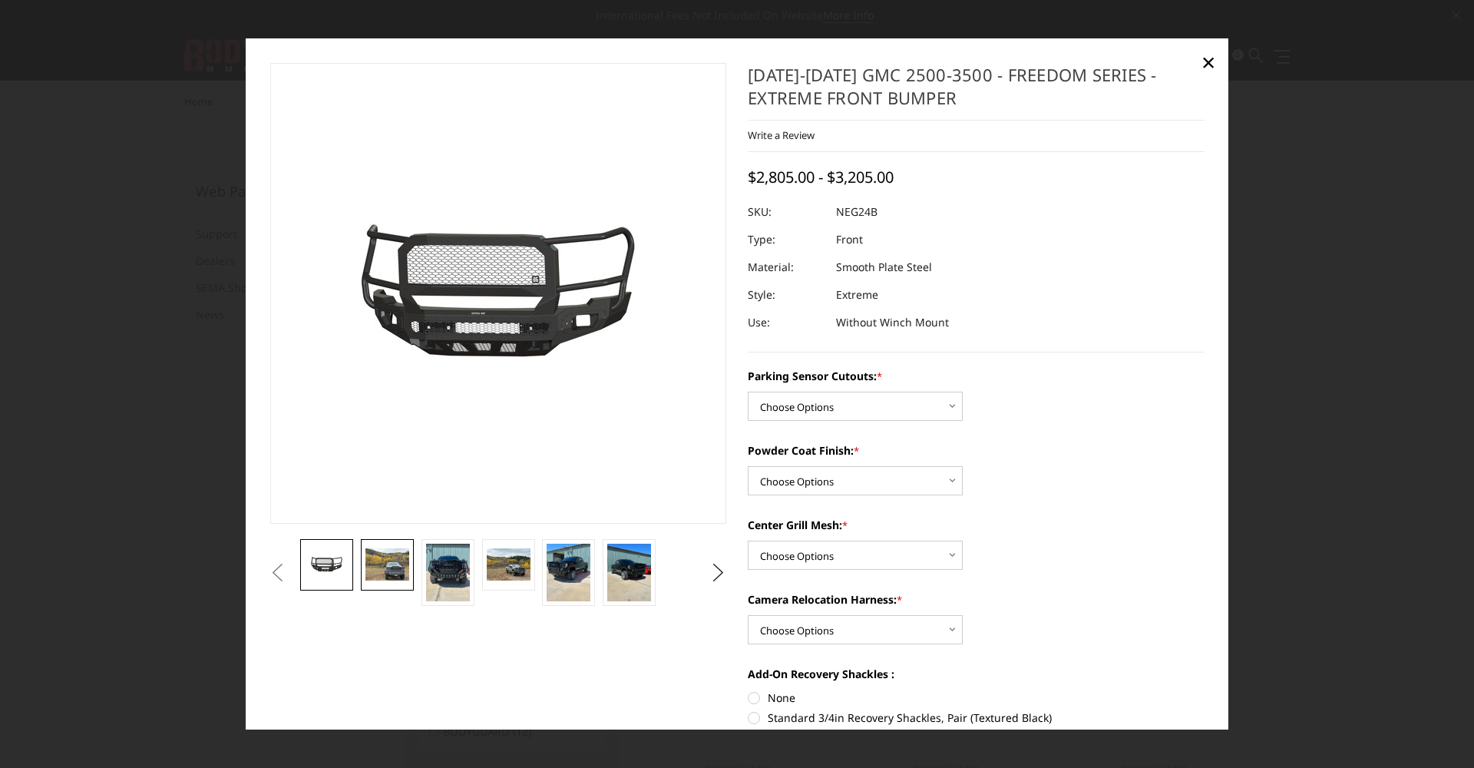
click at [401, 569] on img at bounding box center [388, 564] width 44 height 33
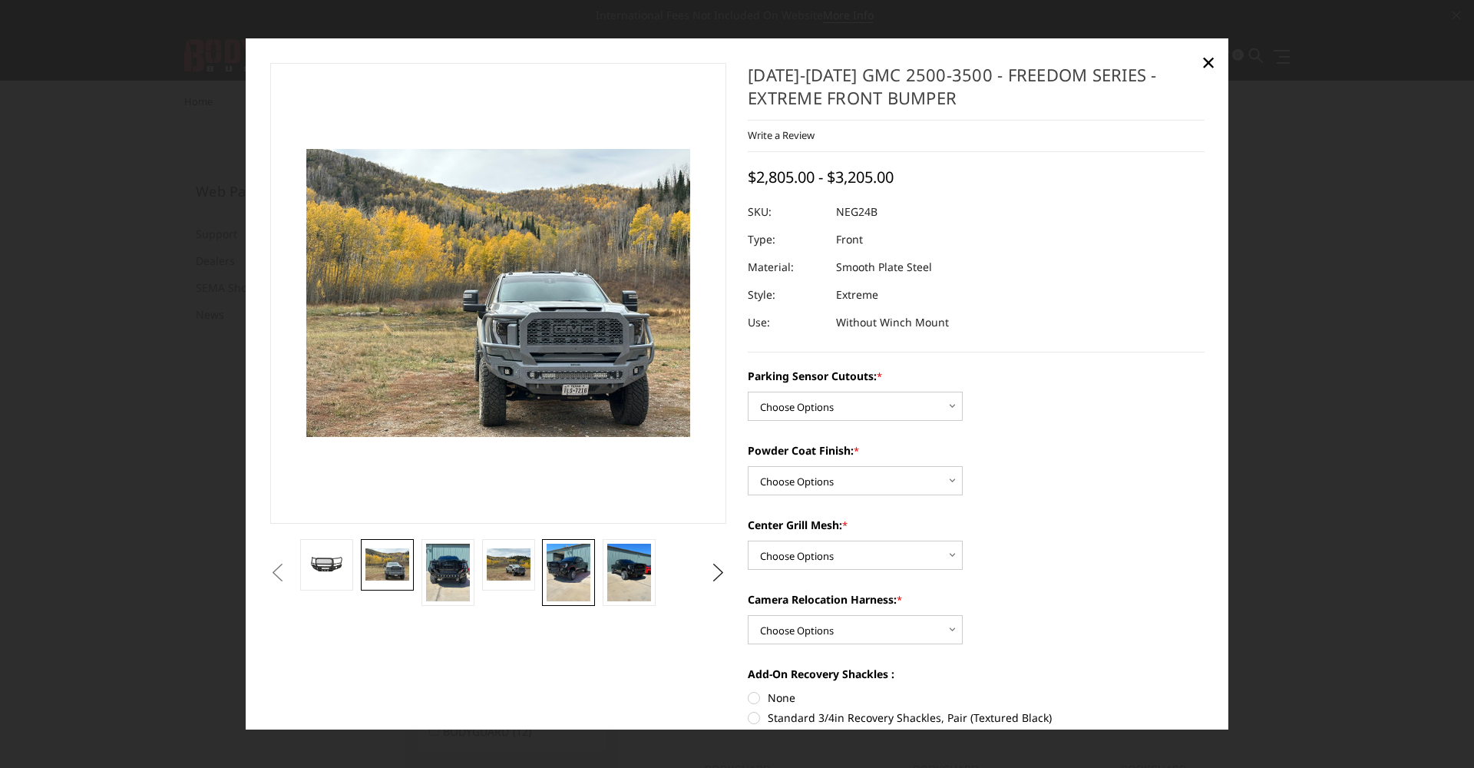
click at [557, 581] on img at bounding box center [569, 573] width 44 height 58
